Goal: Task Accomplishment & Management: Manage account settings

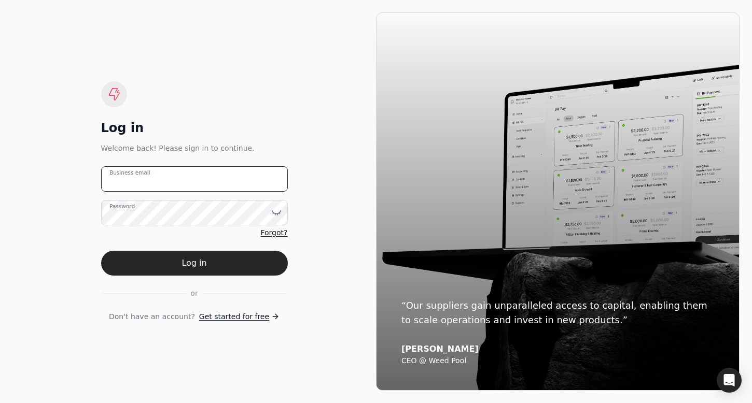
click at [166, 181] on email "Business email" at bounding box center [194, 178] width 187 height 25
type email "[EMAIL_ADDRESS][DOMAIN_NAME]"
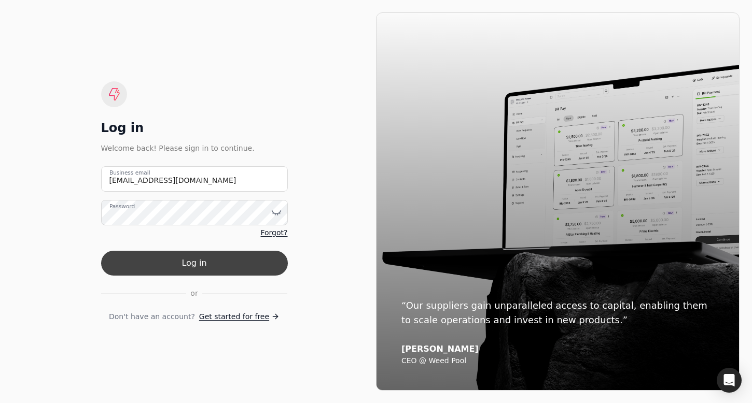
click at [181, 265] on button "Log in" at bounding box center [194, 263] width 187 height 25
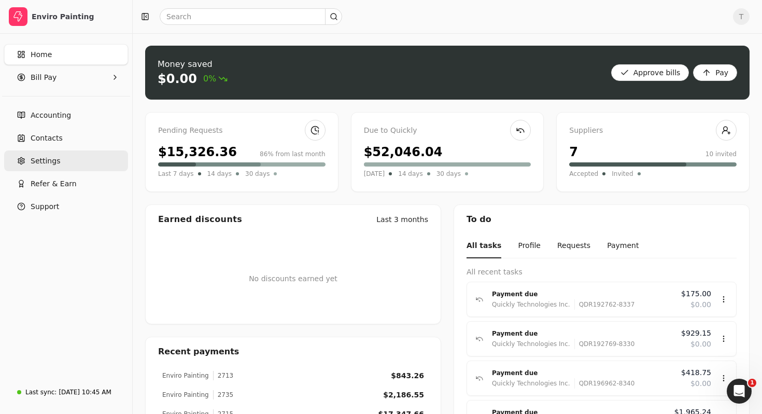
click at [50, 158] on span "Settings" at bounding box center [46, 161] width 30 height 11
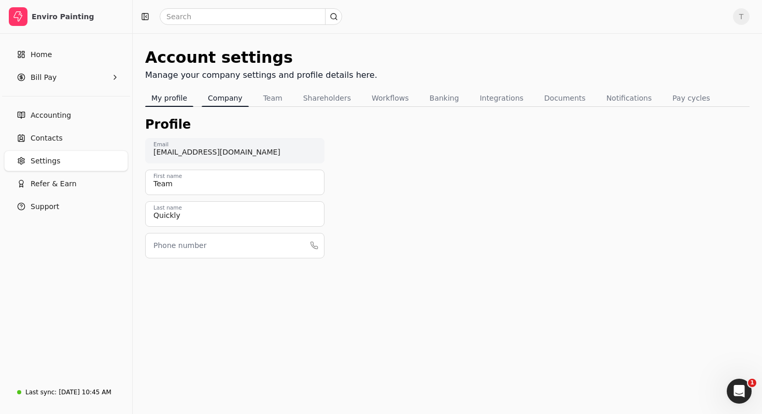
click at [216, 92] on button "Company" at bounding box center [225, 98] width 47 height 17
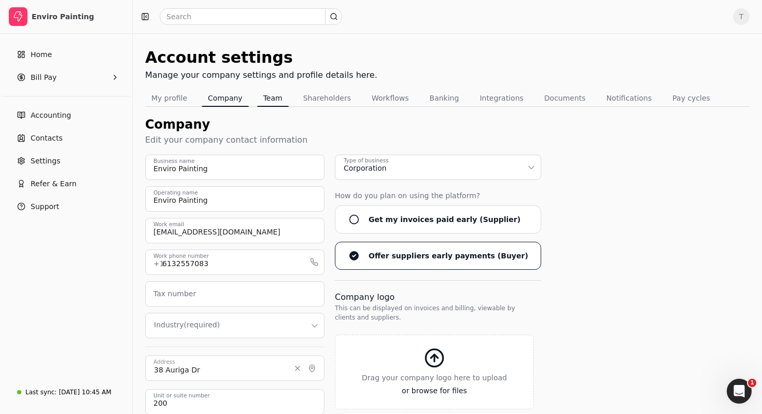
click at [272, 94] on button "Team" at bounding box center [273, 98] width 32 height 17
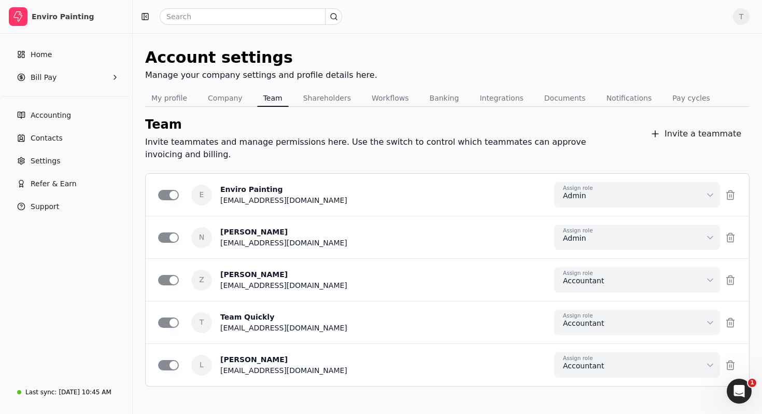
scroll to position [22, 0]
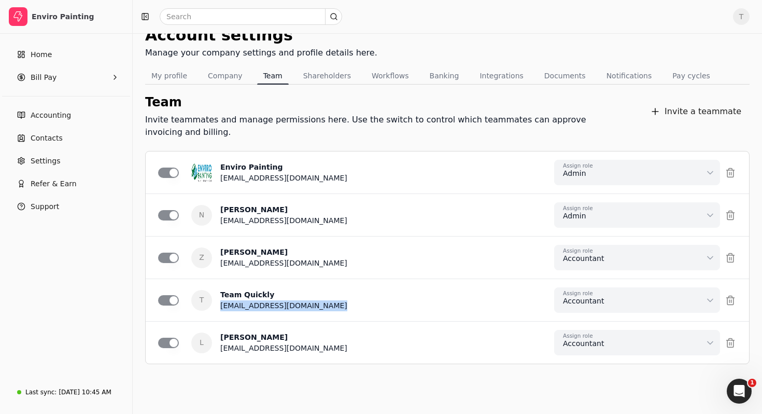
drag, startPoint x: 221, startPoint y: 295, endPoint x: 359, endPoint y: 299, distance: 138.0
click at [359, 299] on div "T Team Quickly [EMAIL_ADDRESS][DOMAIN_NAME] Assign role Accountant Can approve …" at bounding box center [447, 299] width 579 height 25
click at [387, 287] on div "T Team Quickly [EMAIL_ADDRESS][DOMAIN_NAME] Assign role Accountant Can approve …" at bounding box center [447, 299] width 579 height 25
drag, startPoint x: 226, startPoint y: 298, endPoint x: 362, endPoint y: 298, distance: 136.4
click at [362, 298] on div "T Team Quickly [EMAIL_ADDRESS][DOMAIN_NAME] Assign role Accountant Can approve …" at bounding box center [447, 299] width 579 height 25
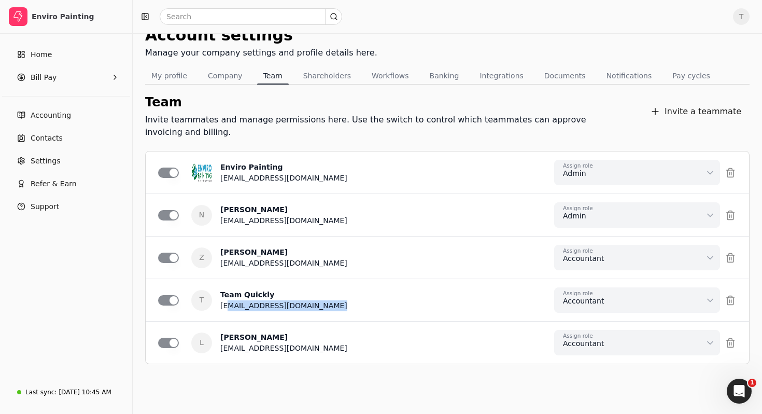
click at [362, 298] on div "T Team Quickly [EMAIL_ADDRESS][DOMAIN_NAME] Assign role Accountant Can approve …" at bounding box center [447, 299] width 579 height 25
click at [385, 75] on button "Workflows" at bounding box center [391, 75] width 50 height 17
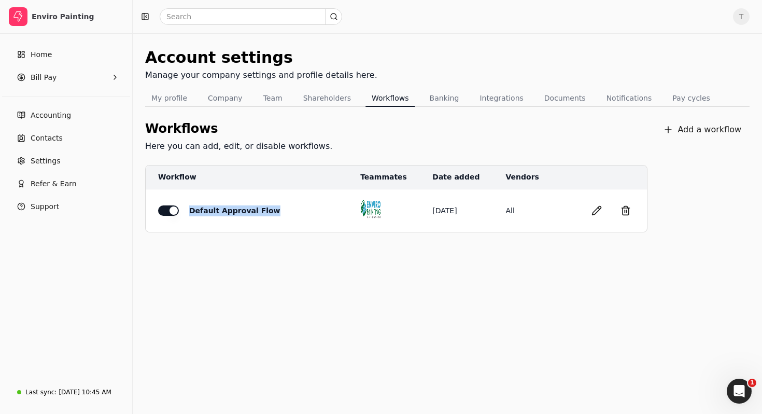
drag, startPoint x: 190, startPoint y: 211, endPoint x: 266, endPoint y: 211, distance: 75.7
click at [266, 211] on div "Default Approval Flow" at bounding box center [255, 210] width 195 height 11
click at [596, 210] on button "button" at bounding box center [597, 210] width 17 height 17
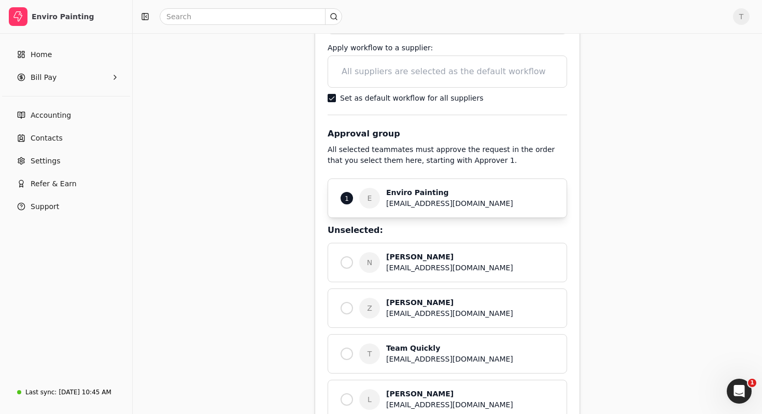
scroll to position [139, 0]
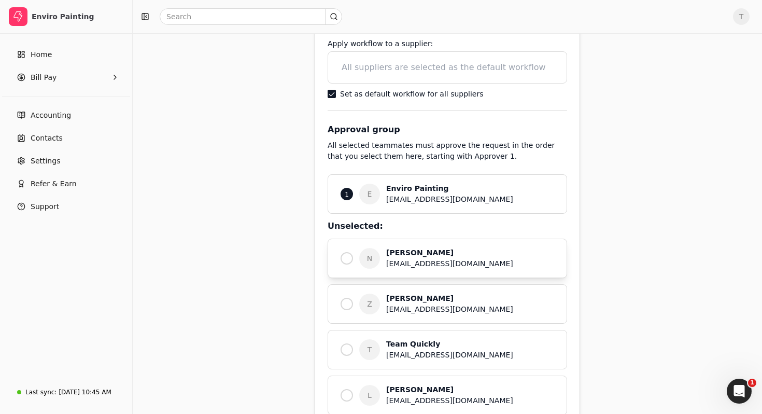
click at [416, 259] on div "[EMAIL_ADDRESS][DOMAIN_NAME]" at bounding box center [470, 263] width 168 height 11
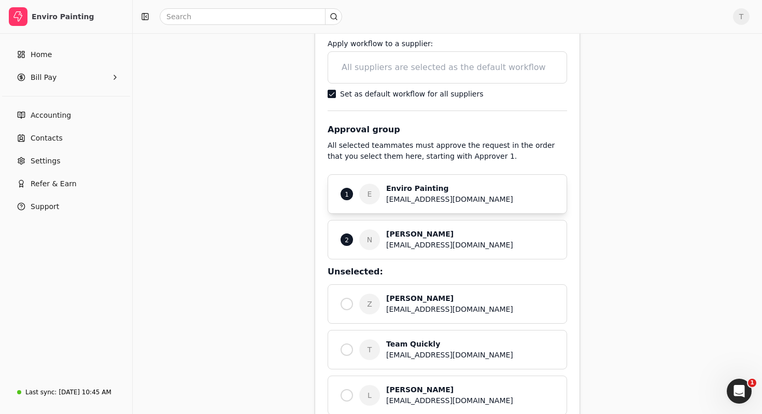
click at [409, 195] on div "[EMAIL_ADDRESS][DOMAIN_NAME]" at bounding box center [470, 199] width 168 height 11
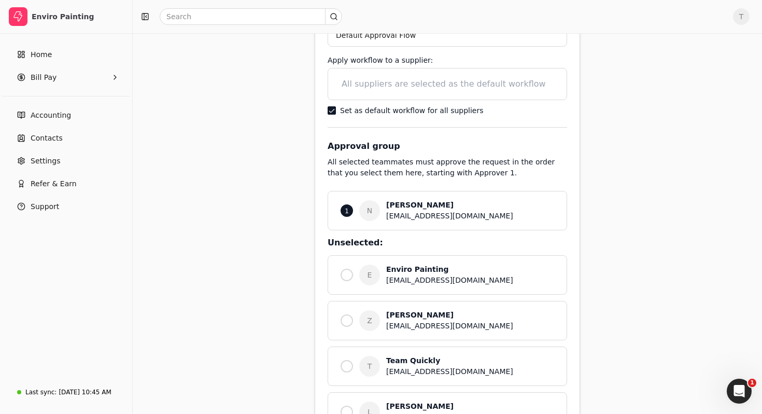
scroll to position [130, 0]
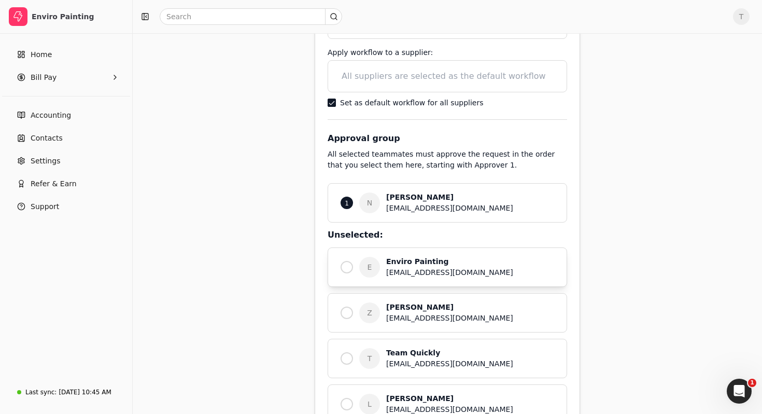
click at [446, 272] on div "[EMAIL_ADDRESS][DOMAIN_NAME]" at bounding box center [470, 272] width 168 height 11
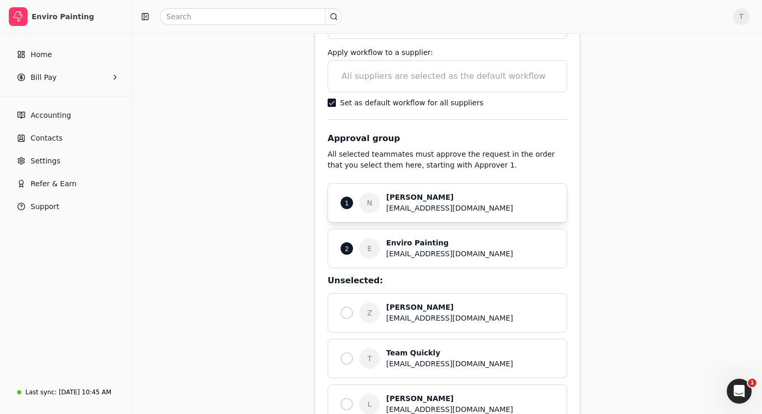
click at [419, 196] on div "[PERSON_NAME]" at bounding box center [470, 197] width 168 height 11
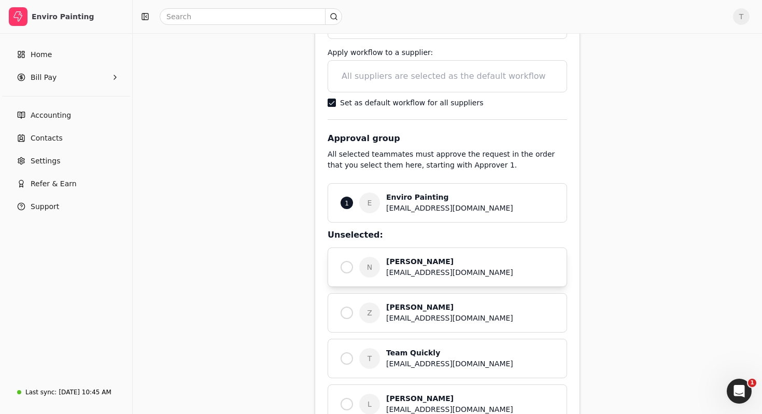
click at [434, 259] on div "[PERSON_NAME]" at bounding box center [470, 261] width 168 height 11
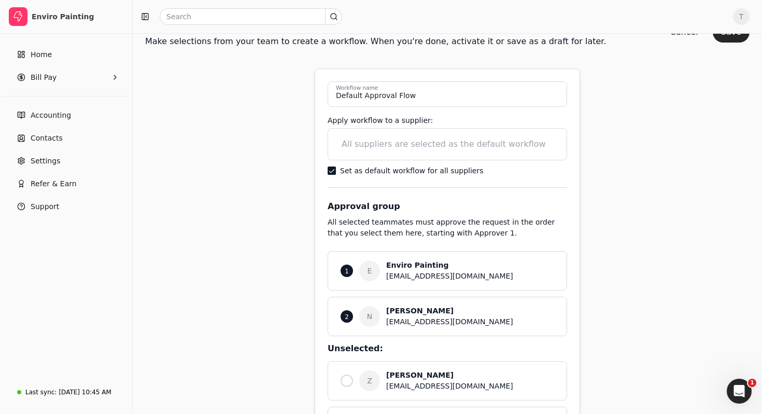
scroll to position [64, 0]
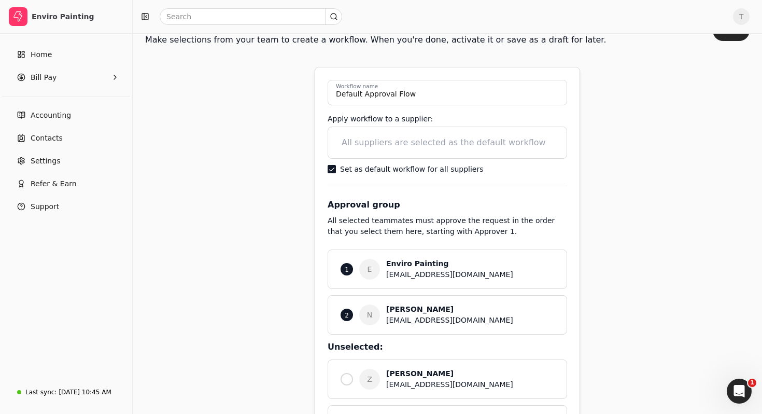
click at [645, 130] on div "Workflows Create new workflow Make selections from your team to create a workfl…" at bounding box center [447, 259] width 605 height 554
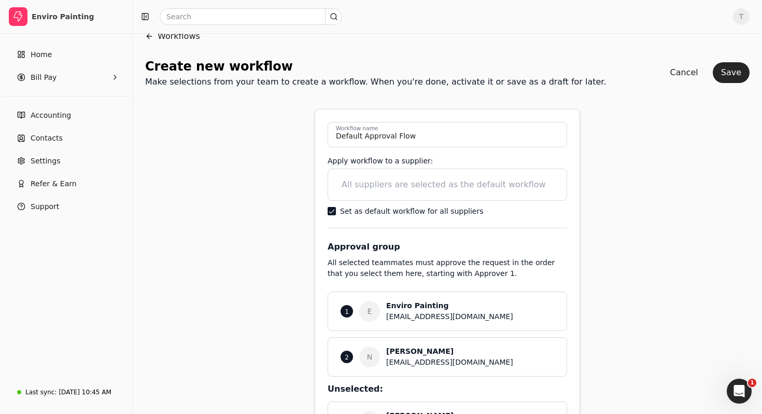
scroll to position [23, 0]
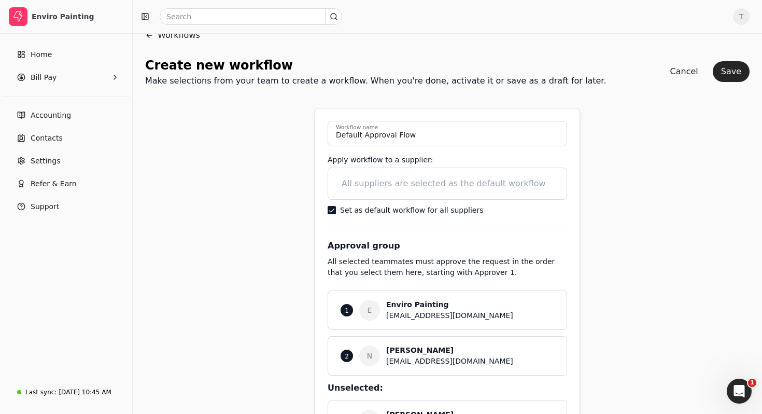
click at [627, 205] on div "Workflows Create new workflow Make selections from your team to create a workfl…" at bounding box center [447, 300] width 605 height 554
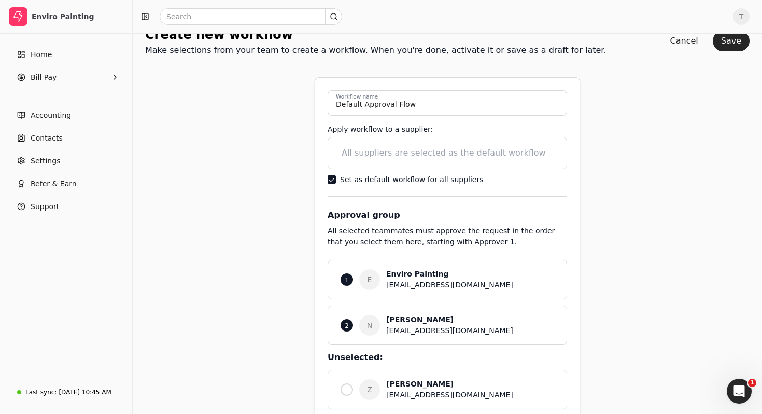
scroll to position [38, 0]
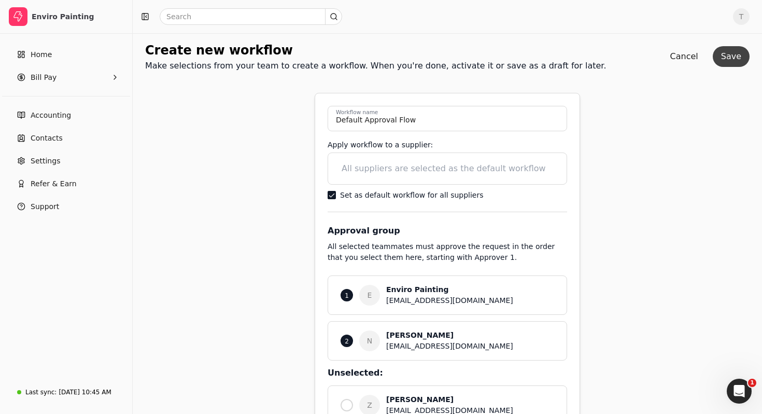
click at [726, 57] on button "Save" at bounding box center [731, 56] width 37 height 21
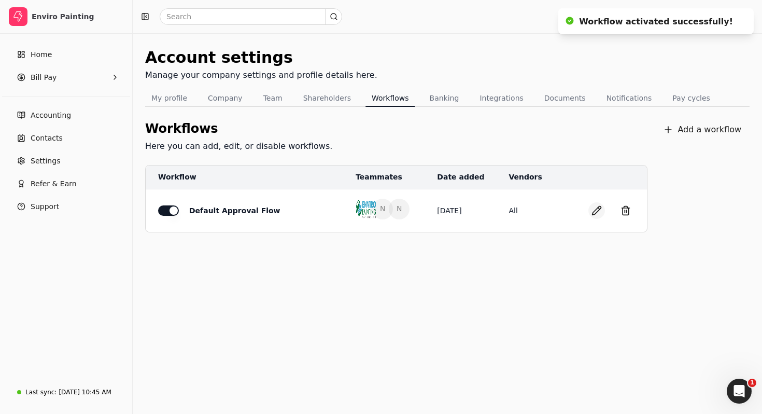
click at [598, 210] on button "button" at bounding box center [597, 210] width 17 height 17
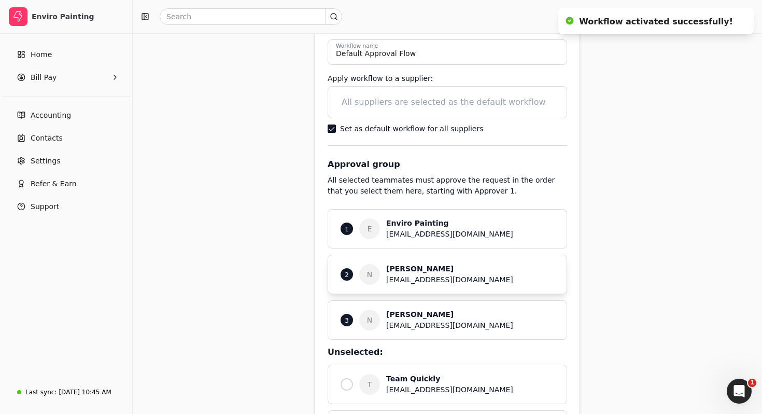
scroll to position [109, 0]
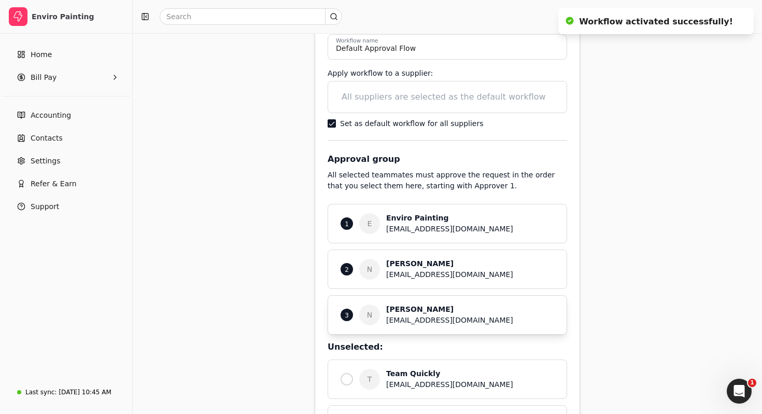
click at [430, 320] on div "[EMAIL_ADDRESS][DOMAIN_NAME]" at bounding box center [470, 320] width 168 height 11
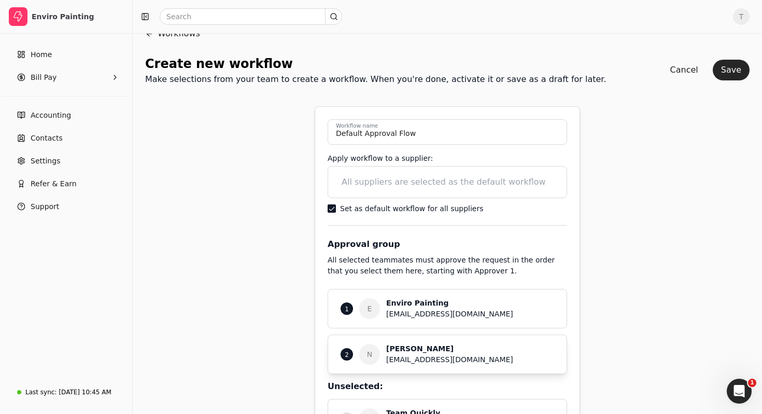
scroll to position [0, 0]
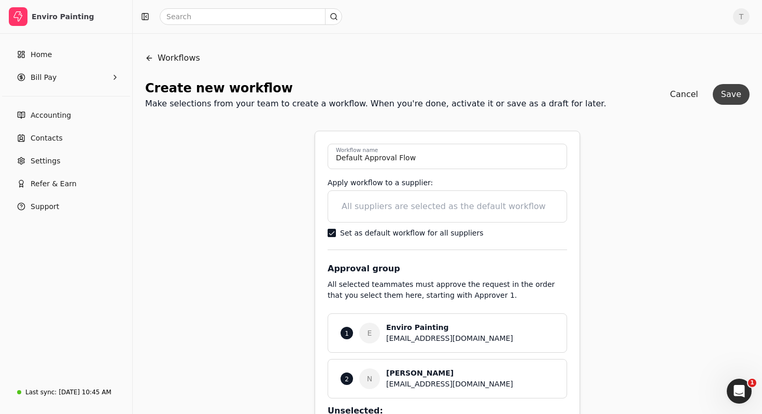
click at [732, 101] on button "Save" at bounding box center [731, 94] width 37 height 21
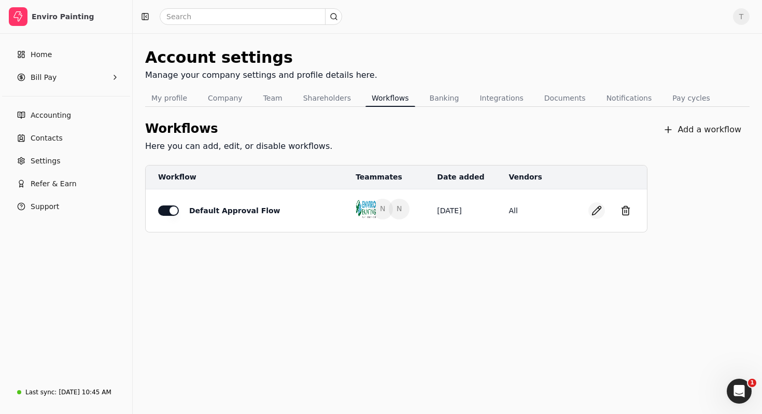
click at [595, 211] on button "button" at bounding box center [597, 210] width 17 height 17
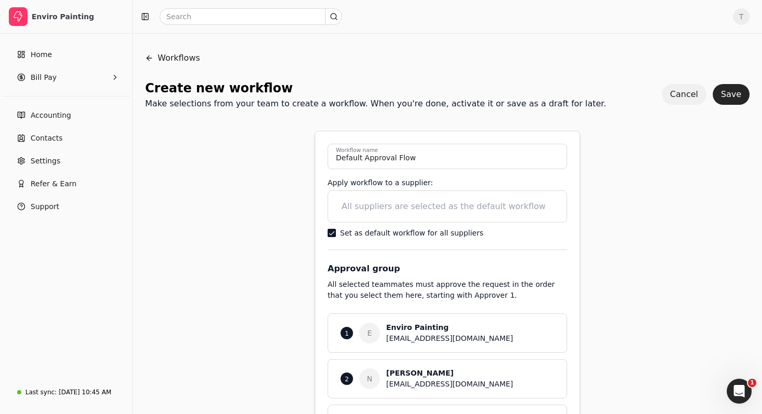
click at [682, 93] on button "Cancel" at bounding box center [684, 94] width 45 height 21
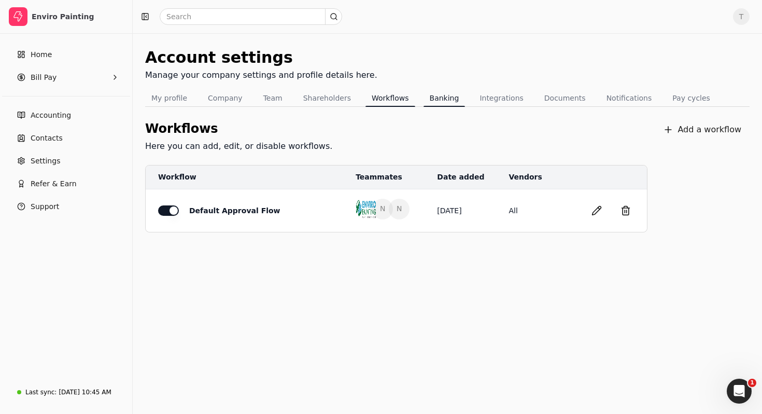
click at [442, 97] on button "Banking" at bounding box center [445, 98] width 42 height 17
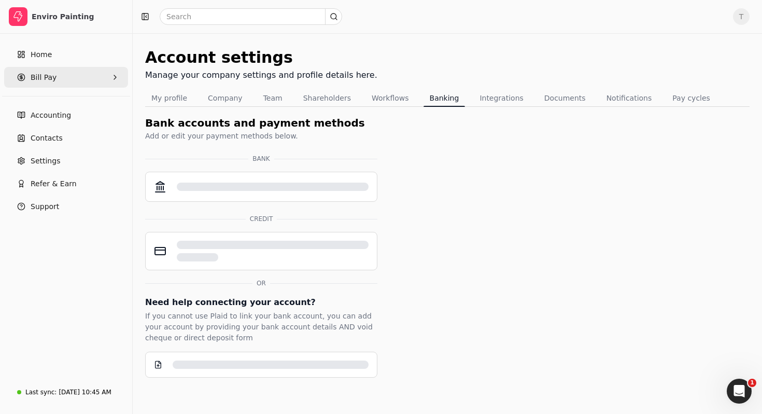
click at [73, 75] on Pay "Bill Pay" at bounding box center [66, 77] width 124 height 21
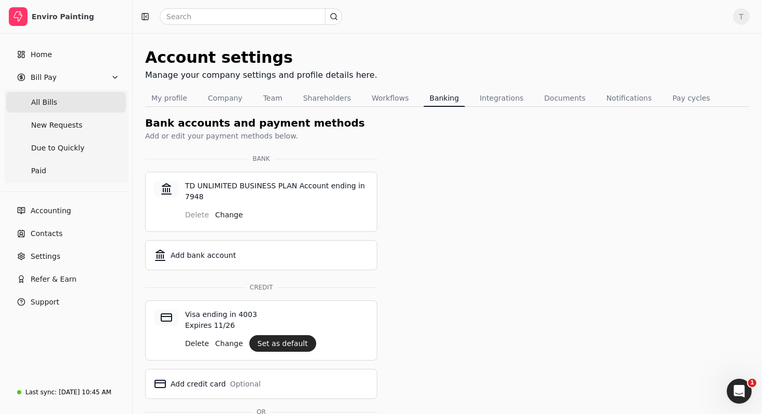
click at [49, 107] on span "All Bills" at bounding box center [44, 102] width 26 height 11
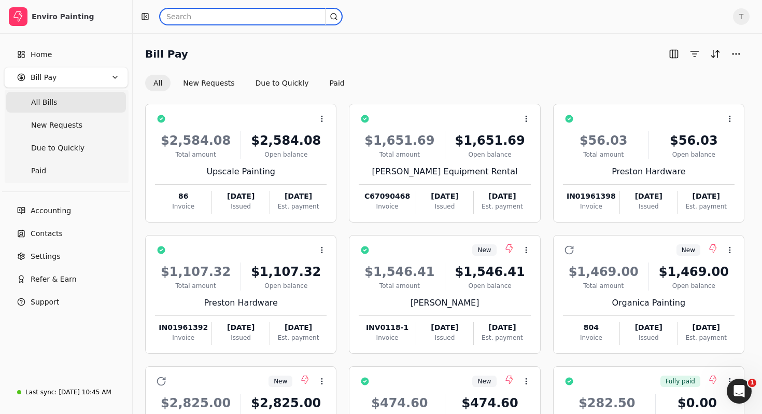
click at [219, 20] on input "text" at bounding box center [251, 16] width 183 height 17
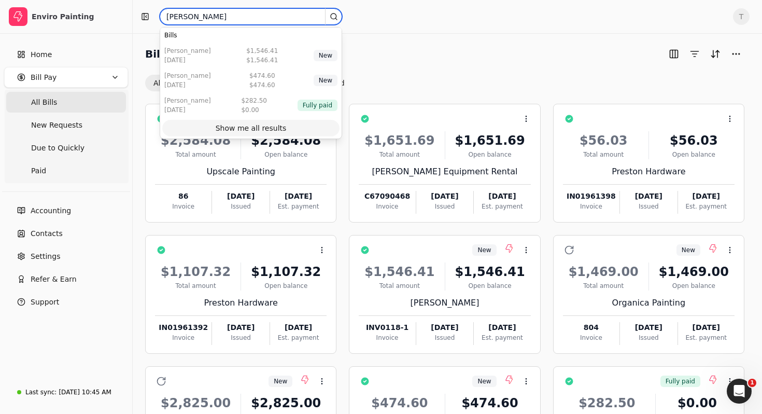
type input "[PERSON_NAME]"
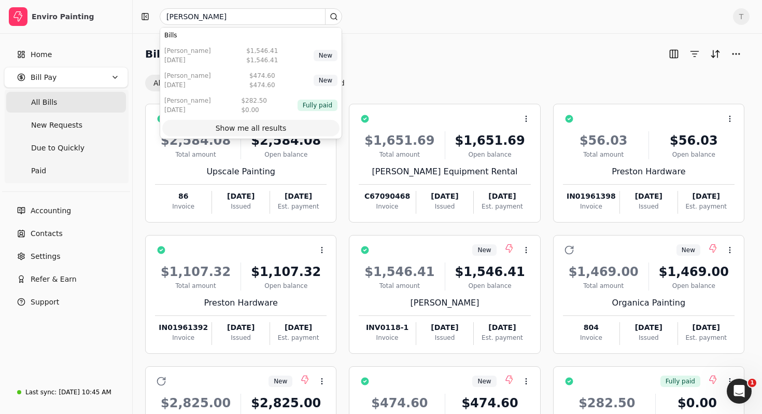
click at [230, 128] on div "Show me all results" at bounding box center [251, 128] width 71 height 11
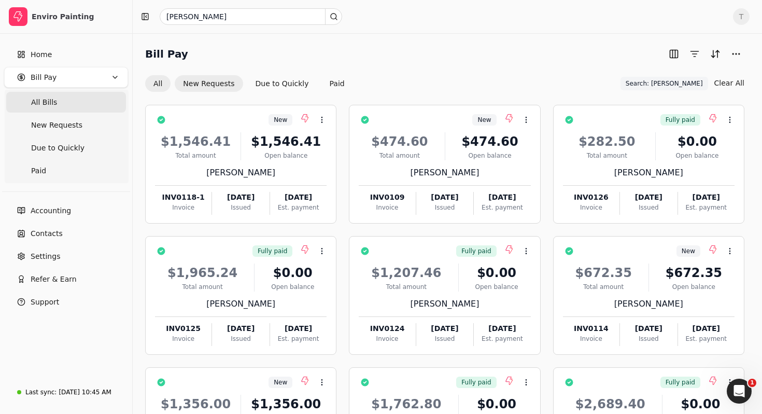
click at [211, 83] on button "New Requests" at bounding box center [209, 83] width 68 height 17
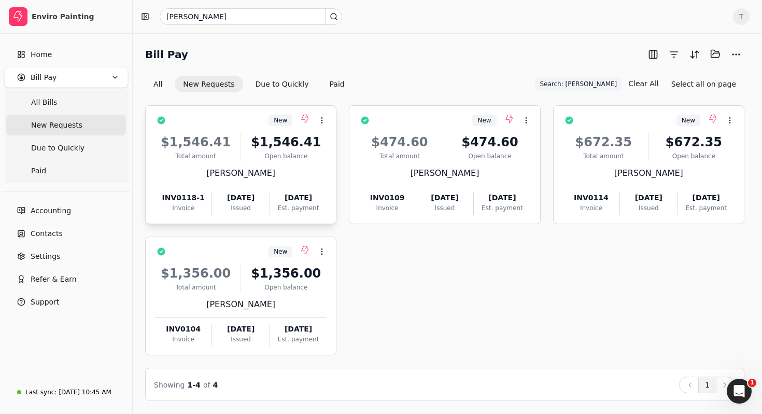
click at [221, 143] on div "$1,546.41" at bounding box center [195, 142] width 81 height 19
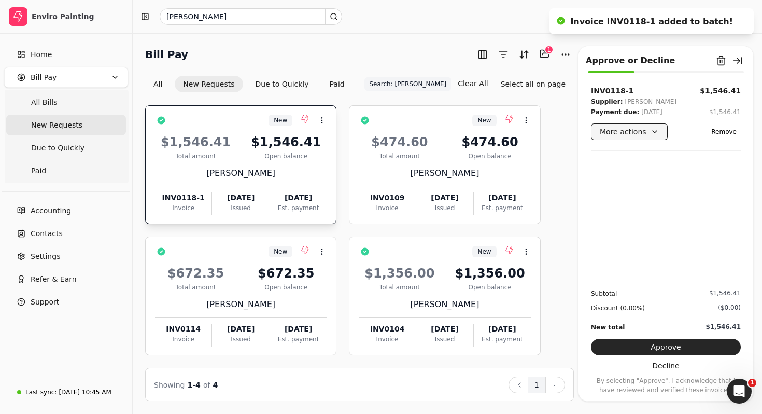
click at [644, 131] on button "More actions" at bounding box center [629, 131] width 77 height 17
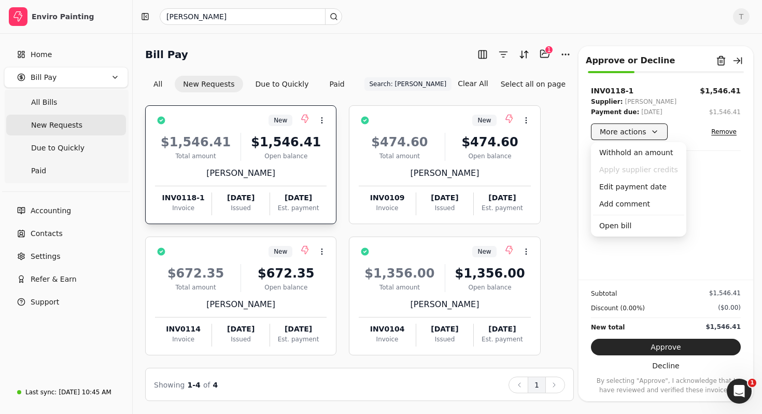
click at [653, 135] on button "More actions" at bounding box center [629, 131] width 77 height 17
click at [659, 129] on button "More actions" at bounding box center [629, 131] width 77 height 17
click at [651, 133] on button "More actions" at bounding box center [629, 131] width 77 height 17
click at [637, 153] on div "Withhold an amount" at bounding box center [638, 152] width 91 height 17
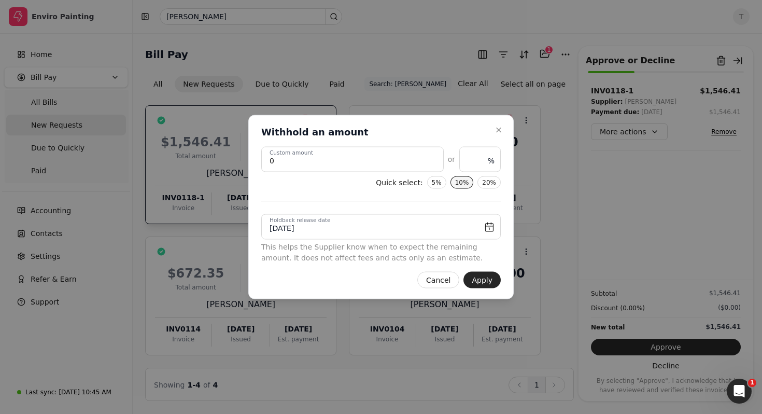
click at [461, 184] on button "10%" at bounding box center [462, 182] width 23 height 12
type amount "154.641"
type input "10"
click at [351, 225] on input "[DATE]" at bounding box center [381, 226] width 240 height 25
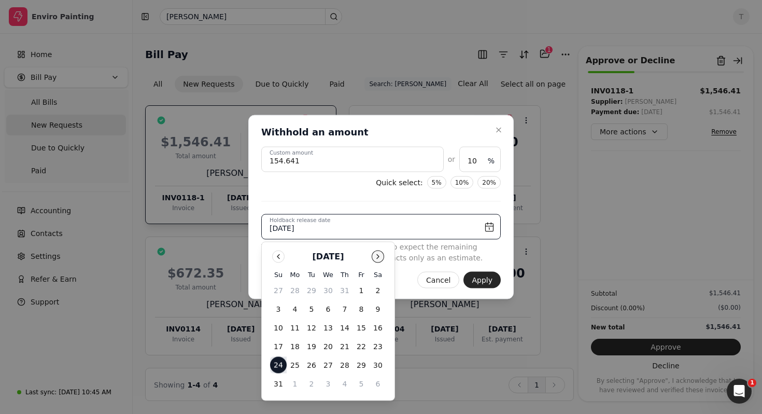
click at [381, 255] on button "Go to next month" at bounding box center [378, 256] width 12 height 12
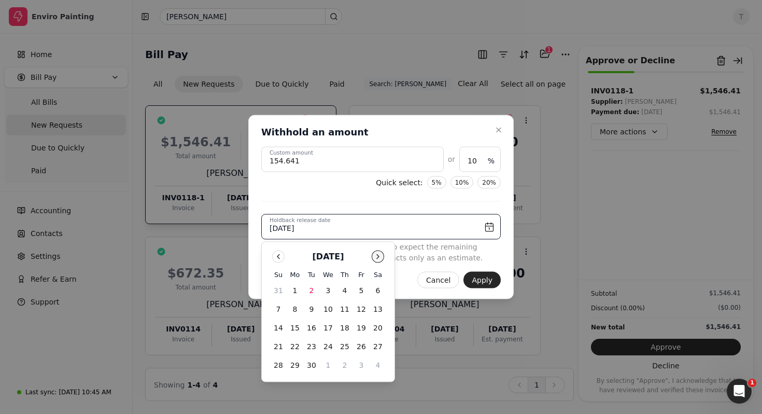
click at [381, 255] on button "Go to next month" at bounding box center [378, 256] width 12 height 12
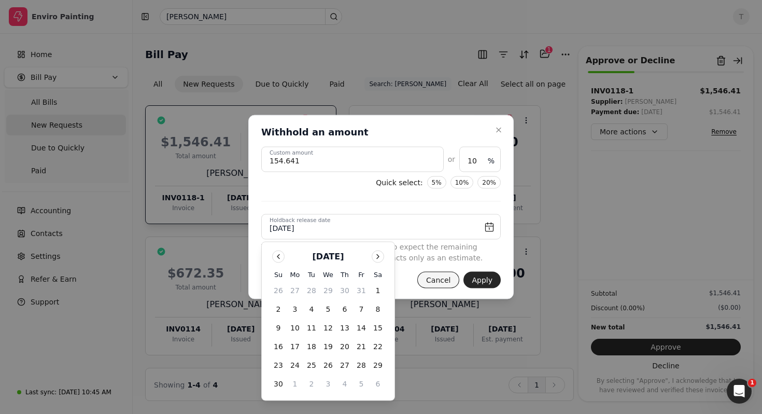
click at [441, 283] on button "Cancel" at bounding box center [438, 280] width 42 height 17
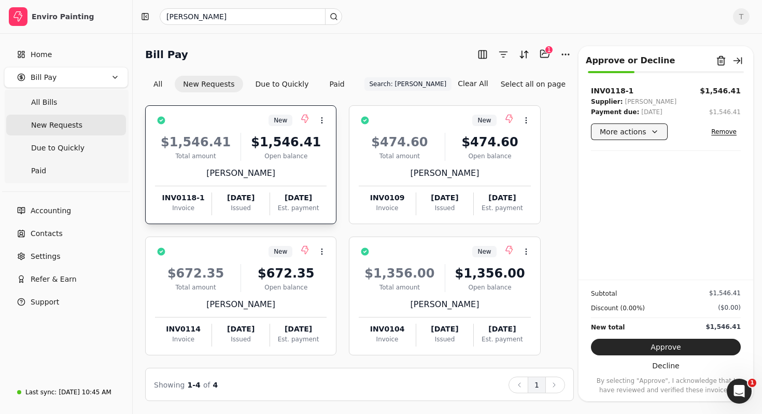
click at [648, 137] on button "More actions" at bounding box center [629, 131] width 77 height 17
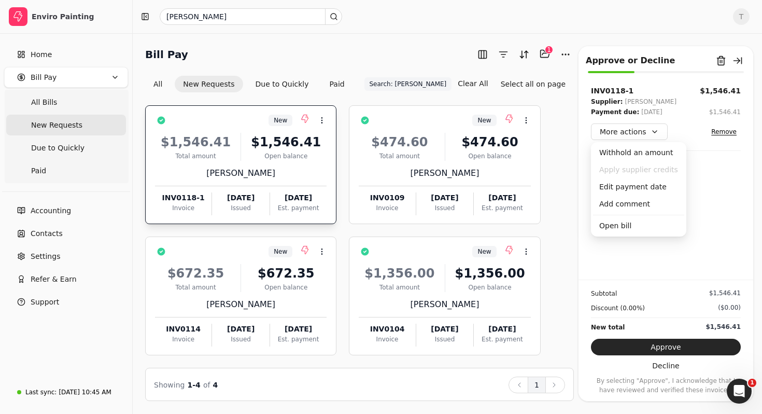
click at [663, 114] on div "[DATE]" at bounding box center [651, 112] width 21 height 10
drag, startPoint x: 648, startPoint y: 109, endPoint x: 677, endPoint y: 109, distance: 29.0
click at [677, 109] on div "Payment due: [DATE] $1,546.41" at bounding box center [666, 112] width 150 height 10
click at [646, 132] on button "More actions" at bounding box center [629, 131] width 77 height 17
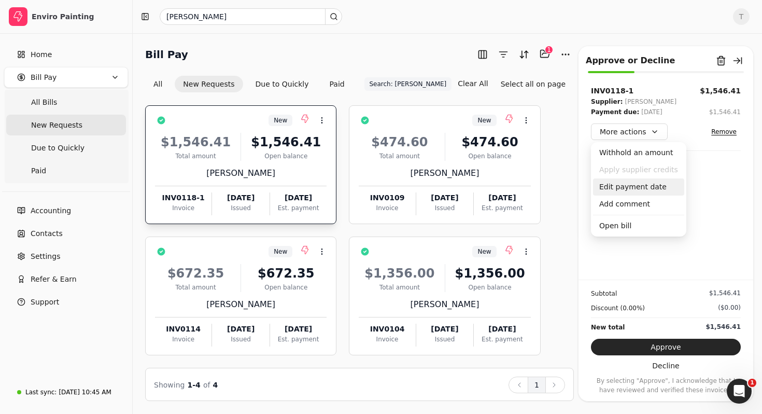
click at [635, 192] on div "Edit payment date" at bounding box center [638, 186] width 91 height 17
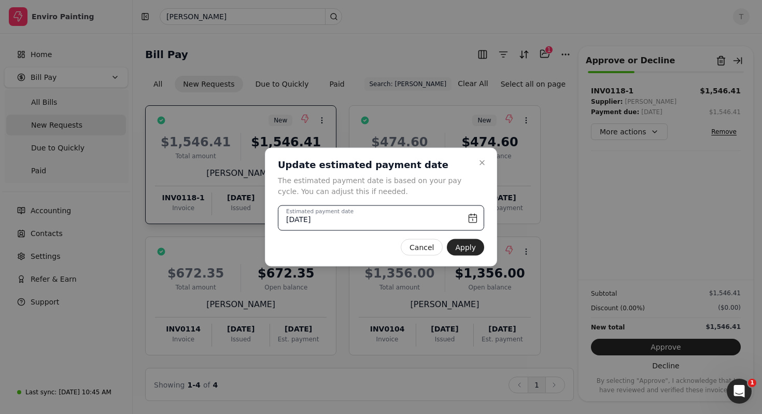
click at [364, 212] on input "[DATE]" at bounding box center [381, 217] width 206 height 25
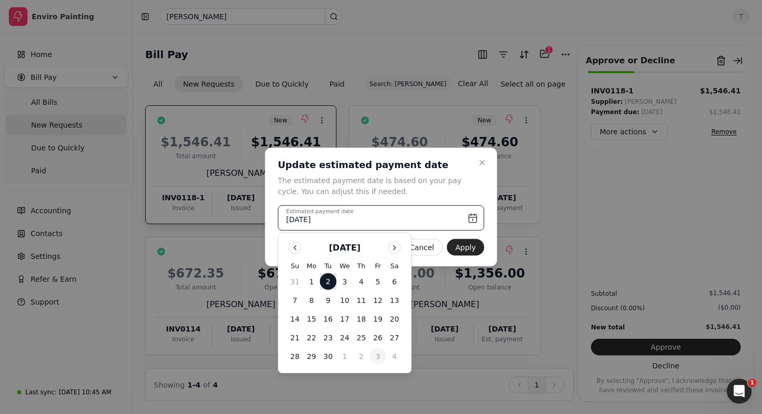
click at [378, 355] on button "3" at bounding box center [378, 356] width 17 height 17
type input "[DATE]"
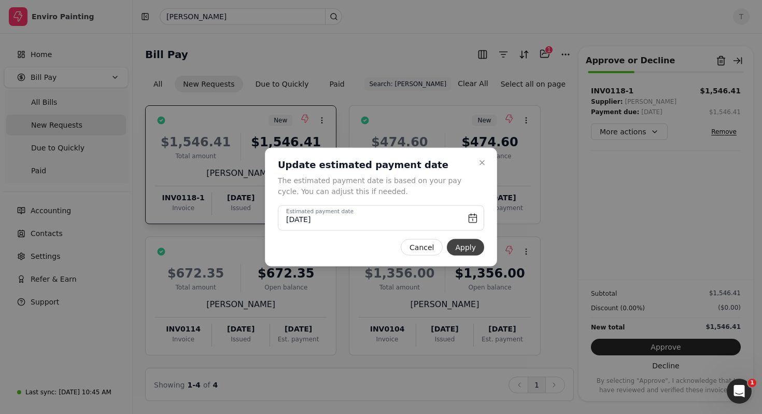
click at [470, 247] on button "Apply" at bounding box center [465, 247] width 37 height 17
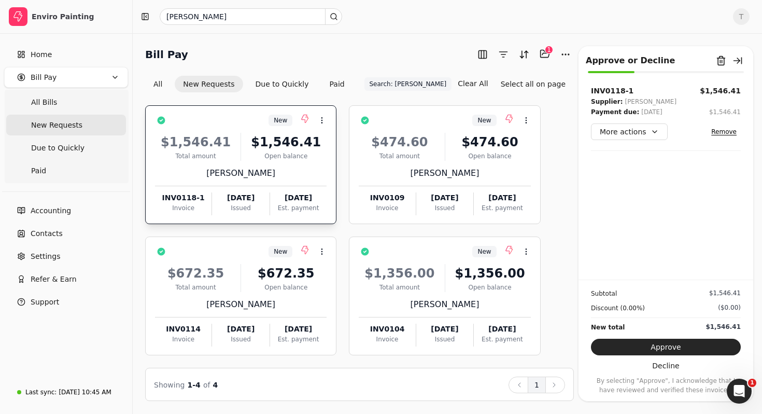
click at [640, 211] on div "INV0118-1 $1,546.41 Supplier: [PERSON_NAME] Espayos Payment due: [DATE] $1,546.…" at bounding box center [666, 183] width 175 height 194
click at [269, 192] on div "[DATE]" at bounding box center [240, 197] width 57 height 11
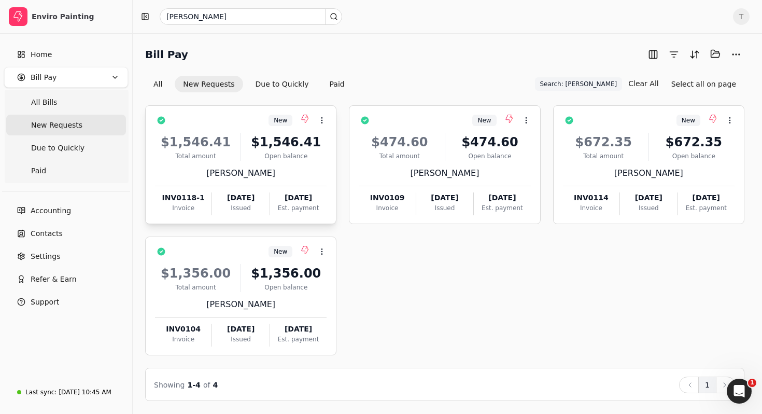
click at [269, 192] on div "[DATE]" at bounding box center [240, 197] width 57 height 11
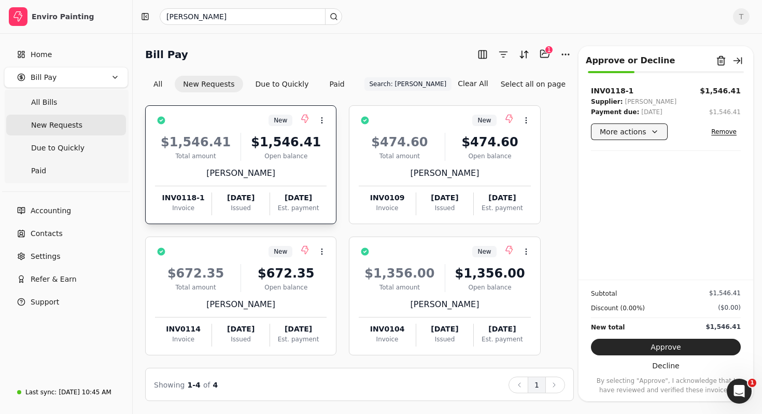
click at [623, 130] on button "More actions" at bounding box center [629, 131] width 77 height 17
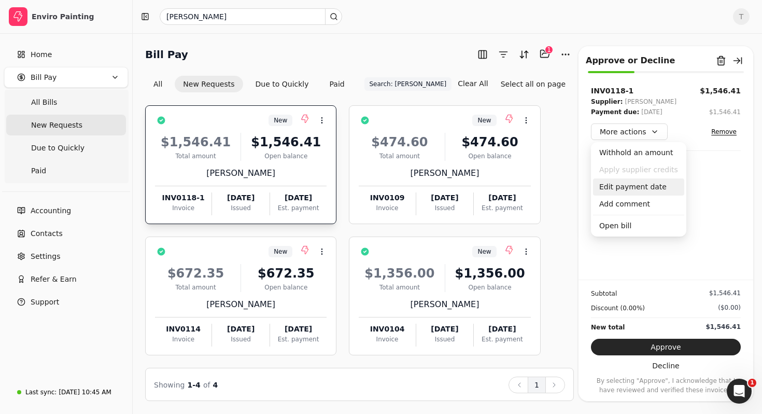
click at [623, 188] on div "Edit payment date" at bounding box center [638, 186] width 91 height 17
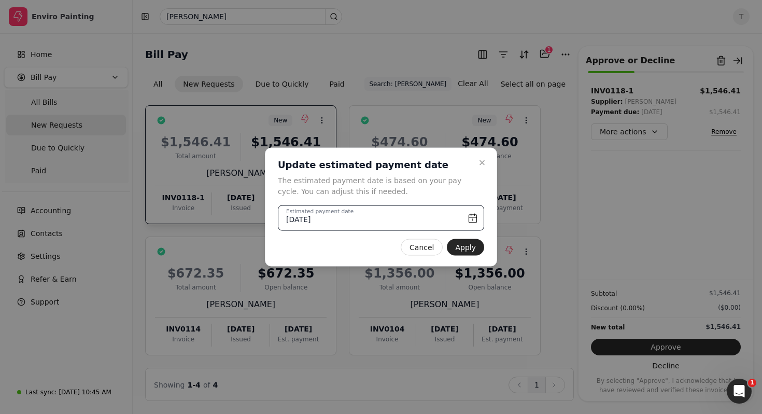
click at [438, 223] on input "[DATE]" at bounding box center [381, 217] width 206 height 25
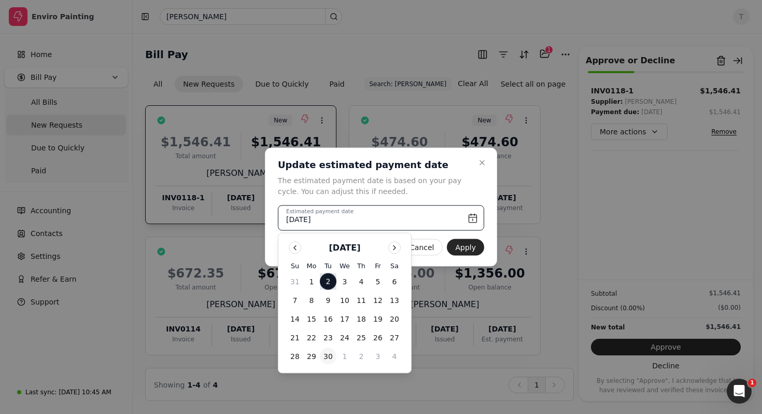
click at [330, 352] on button "30" at bounding box center [328, 356] width 17 height 17
type input "[DATE]"
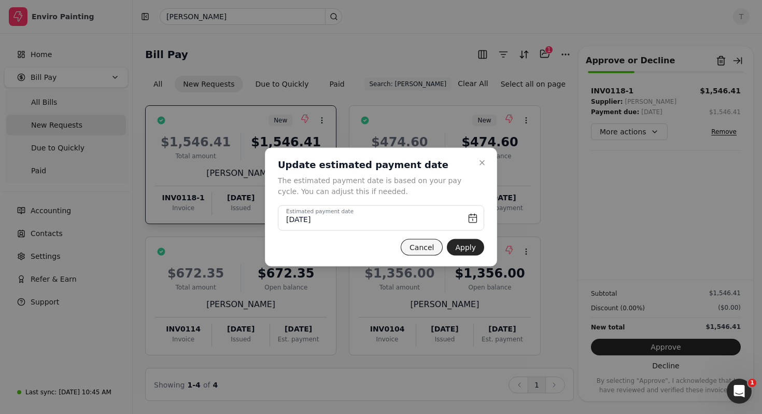
click at [424, 249] on button "Cancel" at bounding box center [422, 247] width 42 height 17
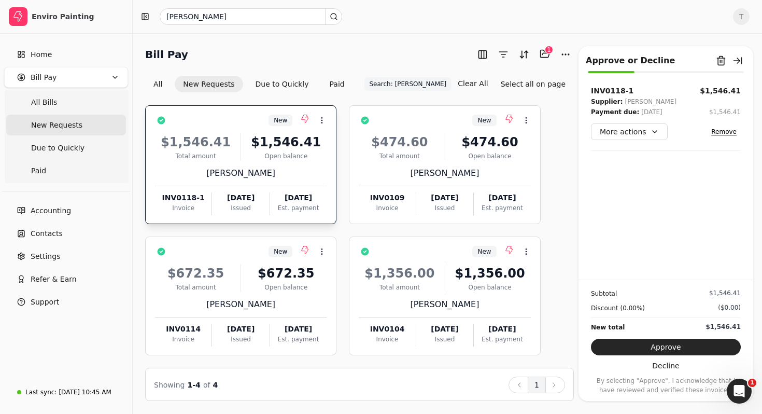
click at [729, 217] on div "INV0118-1 $1,546.41 Supplier: [PERSON_NAME] Espayos Payment due: [DATE] $1,546.…" at bounding box center [666, 183] width 175 height 194
click at [721, 59] on button "Remove from batch" at bounding box center [721, 60] width 17 height 17
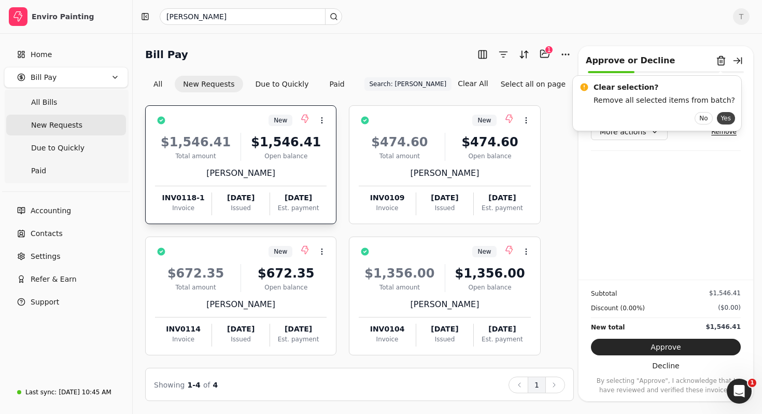
click at [717, 116] on button "Yes" at bounding box center [726, 118] width 18 height 12
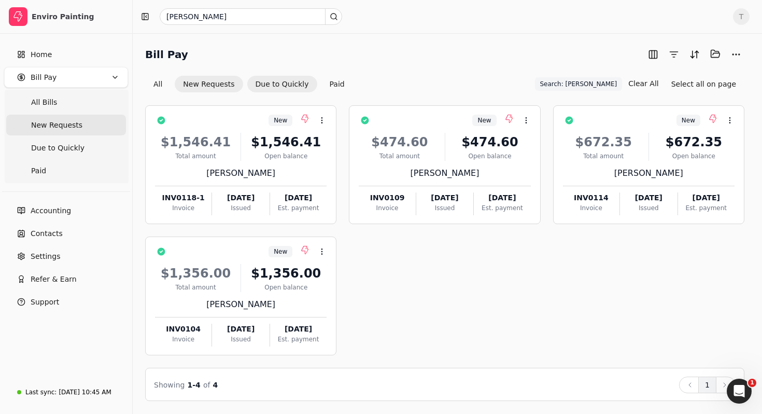
click at [286, 84] on button "Due to Quickly" at bounding box center [282, 84] width 70 height 17
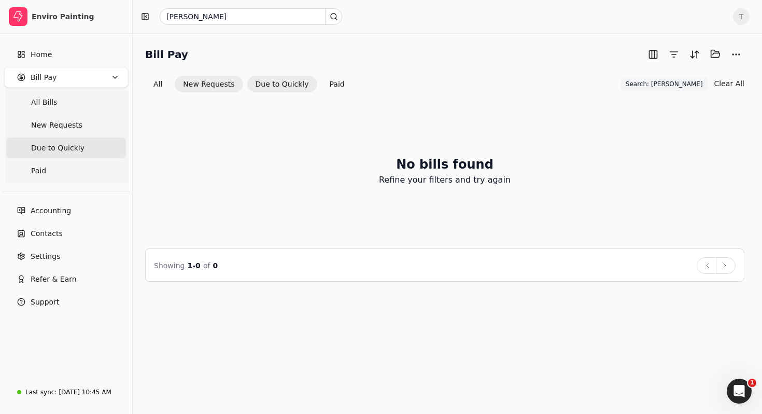
click at [232, 87] on button "New Requests" at bounding box center [209, 84] width 68 height 17
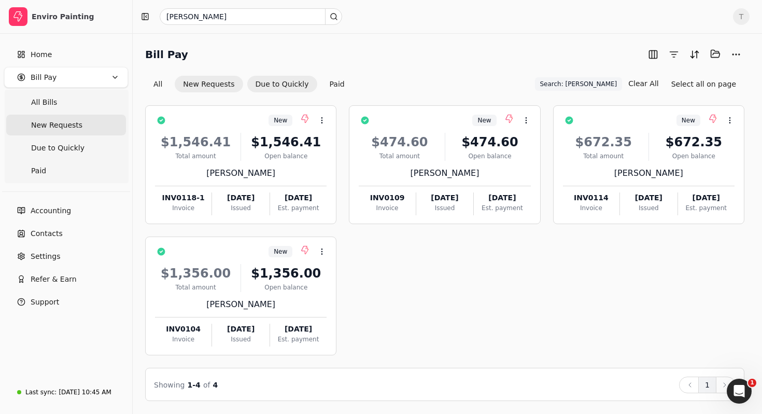
click at [248, 83] on button "Due to Quickly" at bounding box center [282, 84] width 70 height 17
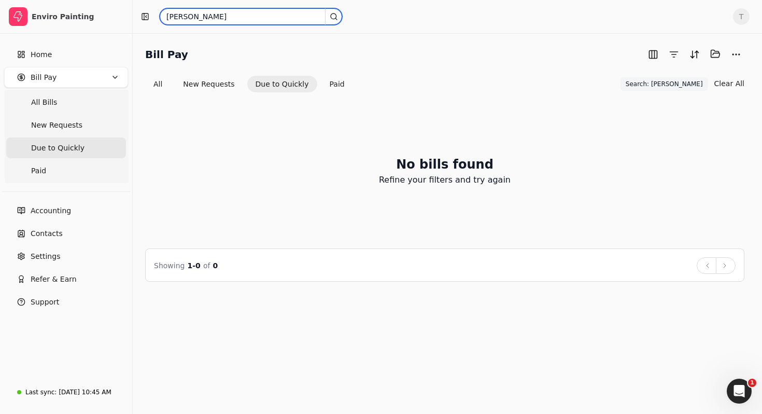
click at [283, 19] on input "[PERSON_NAME]" at bounding box center [251, 16] width 183 height 17
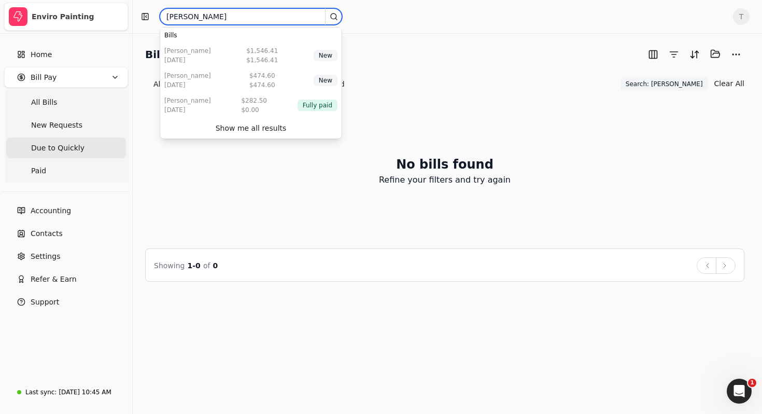
drag, startPoint x: 283, startPoint y: 19, endPoint x: 119, endPoint y: 19, distance: 164.4
click at [119, 19] on div "Enviro Painting Home Bill Pay All Bills New Requests Due to Quickly Paid Accoun…" at bounding box center [381, 207] width 762 height 414
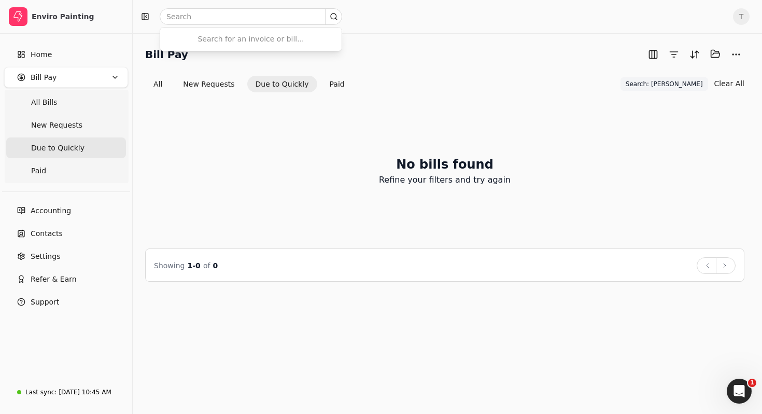
click at [711, 125] on div "No bills found Refine your filters and try again" at bounding box center [444, 170] width 599 height 131
click at [730, 89] on button "Clear All" at bounding box center [730, 83] width 30 height 17
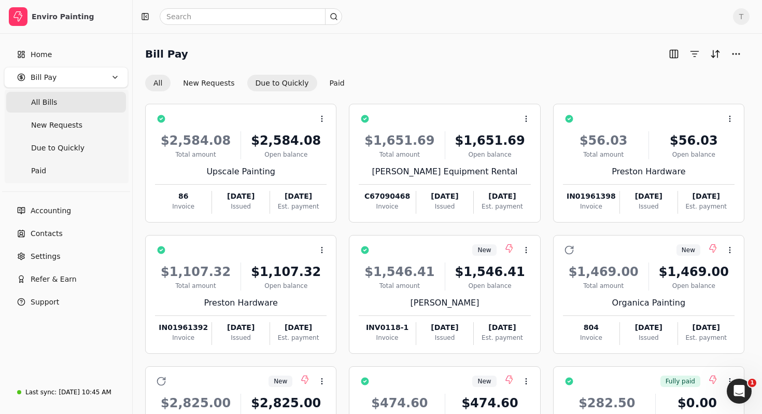
click at [281, 89] on button "Due to Quickly" at bounding box center [282, 83] width 70 height 17
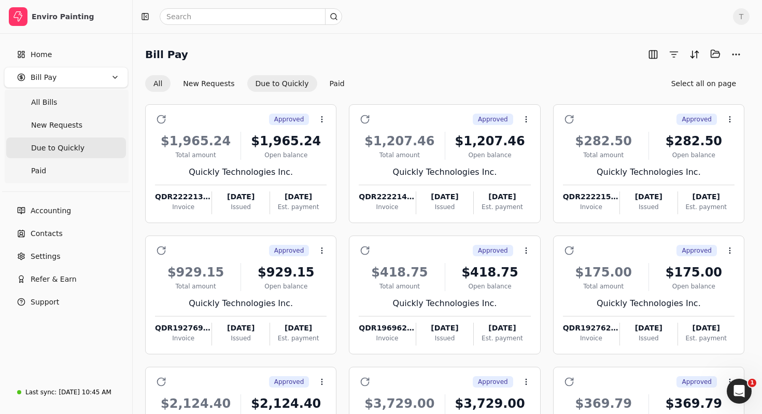
click at [158, 86] on button "All" at bounding box center [157, 83] width 25 height 17
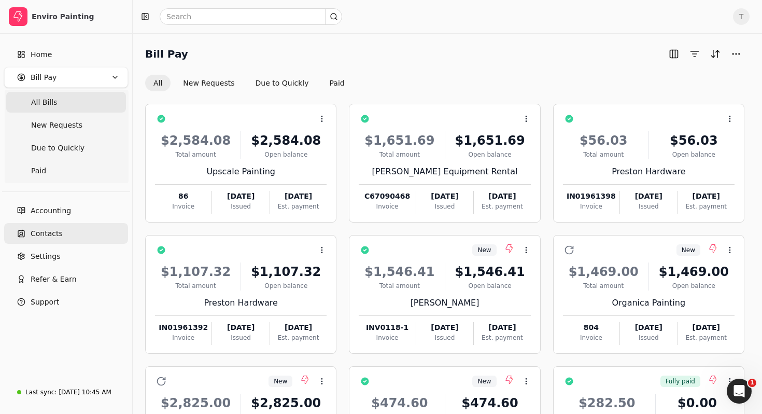
click at [62, 234] on link "Contacts" at bounding box center [66, 233] width 124 height 21
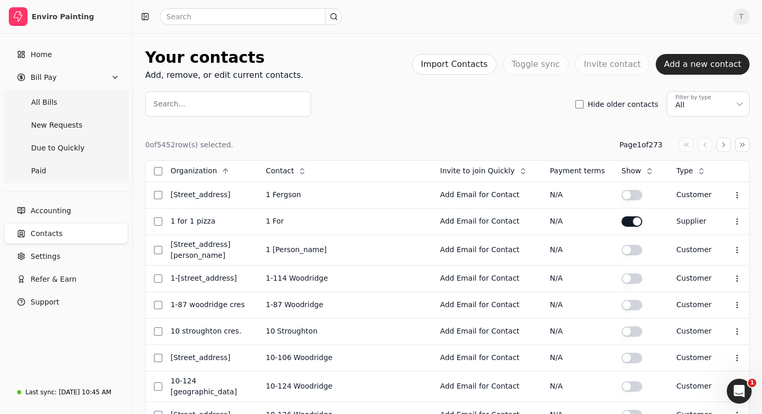
click at [714, 100] on html "Enviro Painting Home Bill Pay All Bills New Requests Due to Quickly Paid Accoun…" at bounding box center [381, 414] width 762 height 829
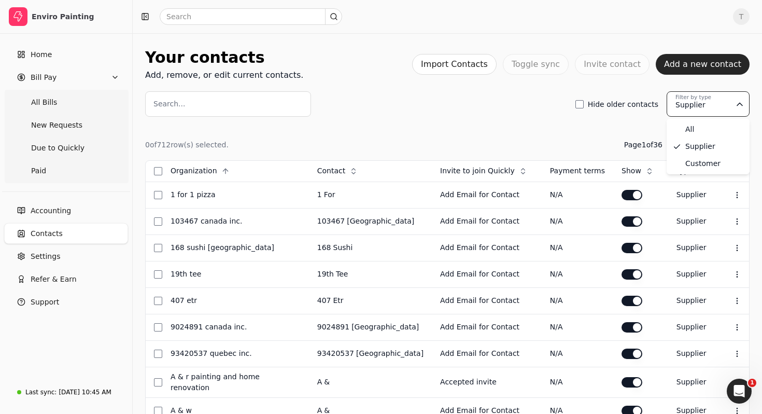
click at [715, 104] on html "Enviro Painting Home Bill Pay All Bills New Requests Due to Quickly Paid Accoun…" at bounding box center [381, 389] width 762 height 779
click at [193, 106] on input "Search..." at bounding box center [228, 103] width 166 height 25
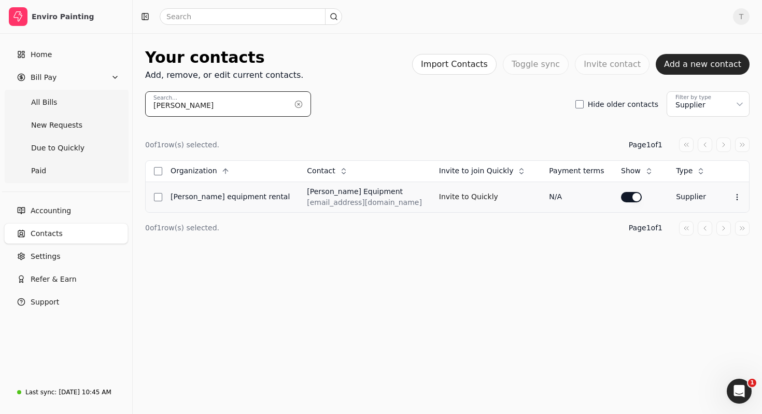
type input "[PERSON_NAME]"
click at [633, 198] on button "button" at bounding box center [631, 197] width 21 height 10
click at [55, 102] on Bills "All Bills" at bounding box center [66, 102] width 120 height 21
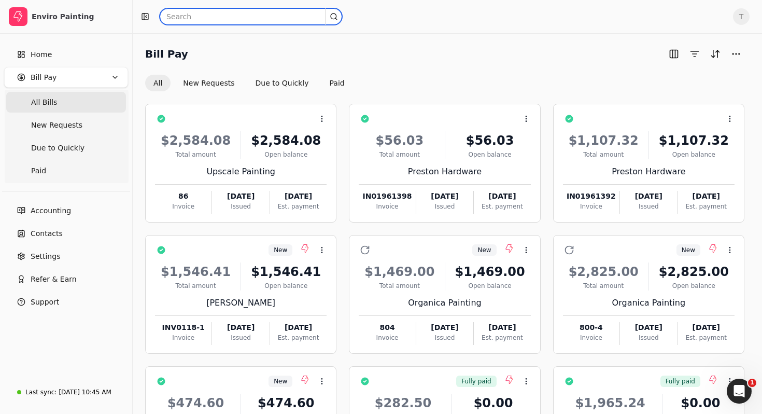
click at [229, 17] on input "text" at bounding box center [251, 16] width 183 height 17
type input "[PERSON_NAME]"
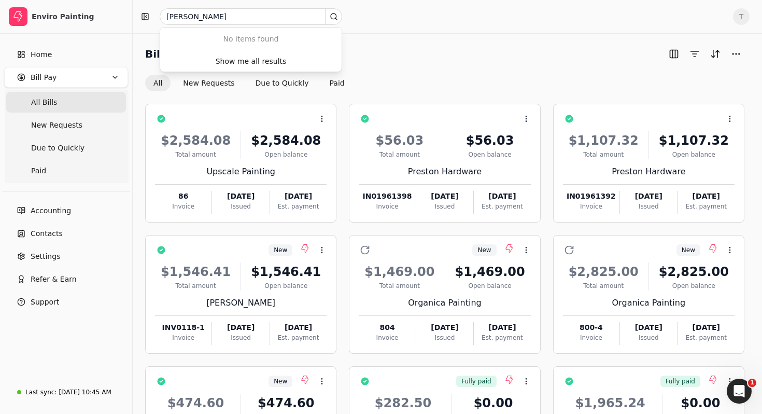
click at [474, 36] on div "Bill Pay All New Requests Due to Quickly Paid Context Menu Button $2,584.08 Tot…" at bounding box center [448, 288] width 630 height 510
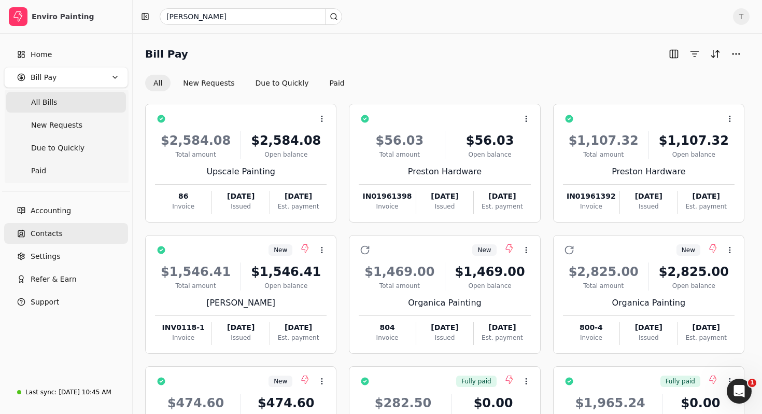
click at [91, 232] on link "Contacts" at bounding box center [66, 233] width 124 height 21
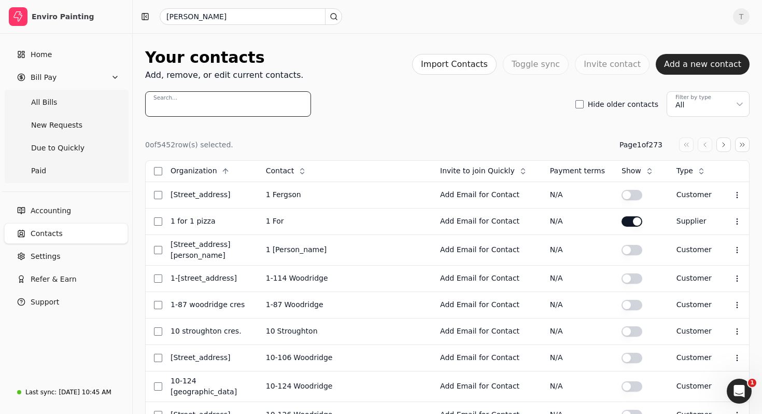
click at [197, 102] on input "Search..." at bounding box center [228, 103] width 166 height 25
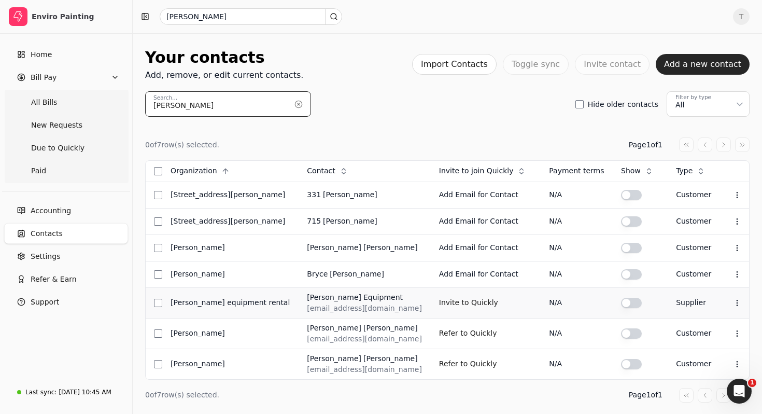
type input "[PERSON_NAME]"
click at [628, 308] on td at bounding box center [640, 302] width 55 height 31
click at [626, 200] on button "button" at bounding box center [631, 195] width 21 height 10
click at [92, 136] on ul "All Bills New Requests Due to Quickly Paid" at bounding box center [67, 136] width 124 height 93
click at [88, 128] on Requests "New Requests" at bounding box center [66, 125] width 120 height 21
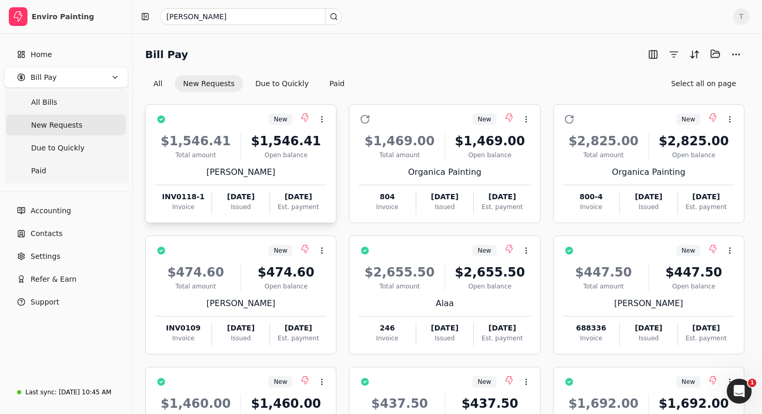
click at [285, 164] on div "$1,546.41 Total amount $1,546.41 Open balance Rodelio Espayos INV0118-1 Invoice…" at bounding box center [241, 169] width 172 height 89
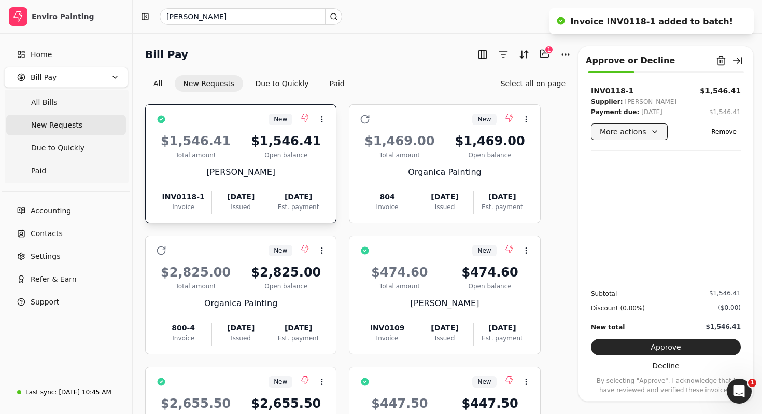
click at [646, 138] on button "More actions" at bounding box center [629, 131] width 77 height 17
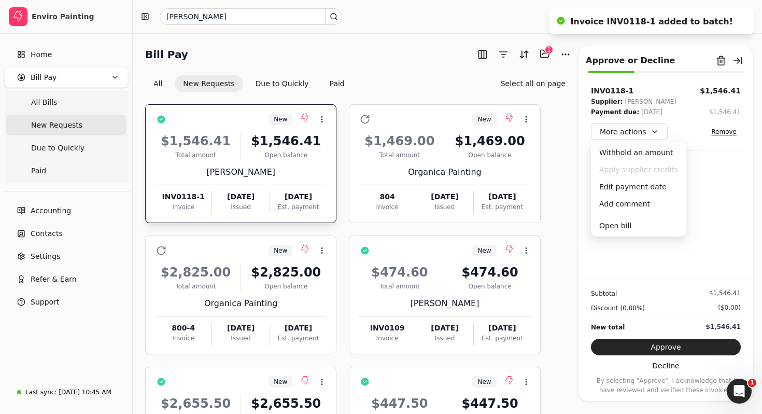
click at [724, 197] on div "INV0118-1 $1,546.41 Supplier: [PERSON_NAME] Espayos Payment due: [DATE] $1,546.…" at bounding box center [666, 183] width 175 height 194
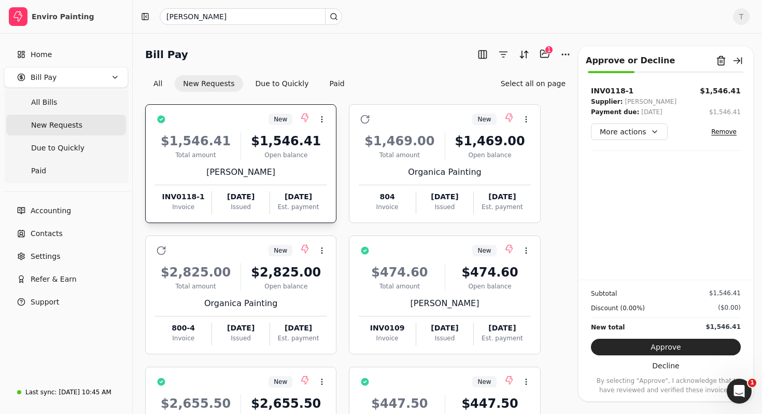
click at [672, 253] on div "INV0118-1 $1,546.41 Supplier: [PERSON_NAME] Espayos Payment due: [DATE] $1,546.…" at bounding box center [666, 183] width 175 height 194
click at [410, 73] on div "Bill Pay Selected items: 1 1 All New Requests Due to Quickly Paid Select all on…" at bounding box center [359, 69] width 429 height 46
click at [408, 62] on div "Bill Pay Selected items: 1 1" at bounding box center [359, 54] width 429 height 17
click at [52, 99] on span "All Bills" at bounding box center [44, 102] width 26 height 11
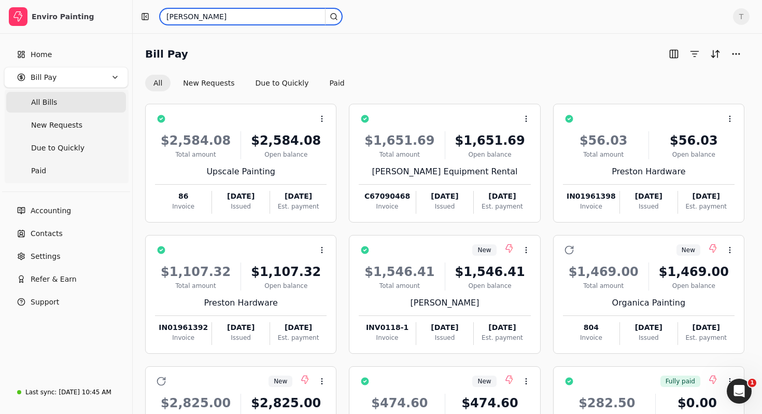
click at [295, 19] on input "[PERSON_NAME]" at bounding box center [251, 16] width 183 height 17
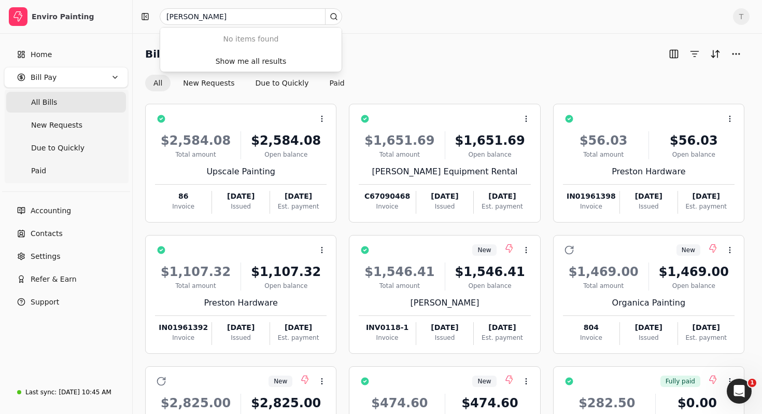
click at [440, 60] on div "Bill Pay" at bounding box center [444, 54] width 599 height 17
click at [300, 155] on div "Open balance" at bounding box center [285, 154] width 81 height 9
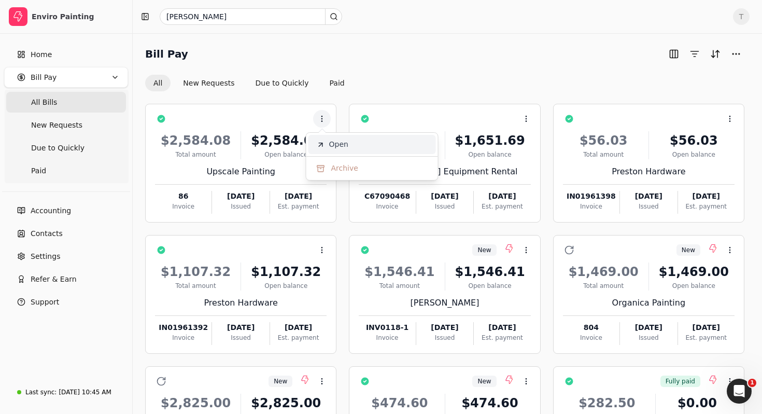
click at [337, 144] on span "Open" at bounding box center [338, 144] width 19 height 11
click at [306, 150] on div "Open balance" at bounding box center [285, 154] width 81 height 9
click at [435, 56] on div "Bill Pay" at bounding box center [444, 54] width 599 height 17
click at [453, 60] on div "Bill Pay" at bounding box center [444, 54] width 599 height 17
